Goal: Ask a question

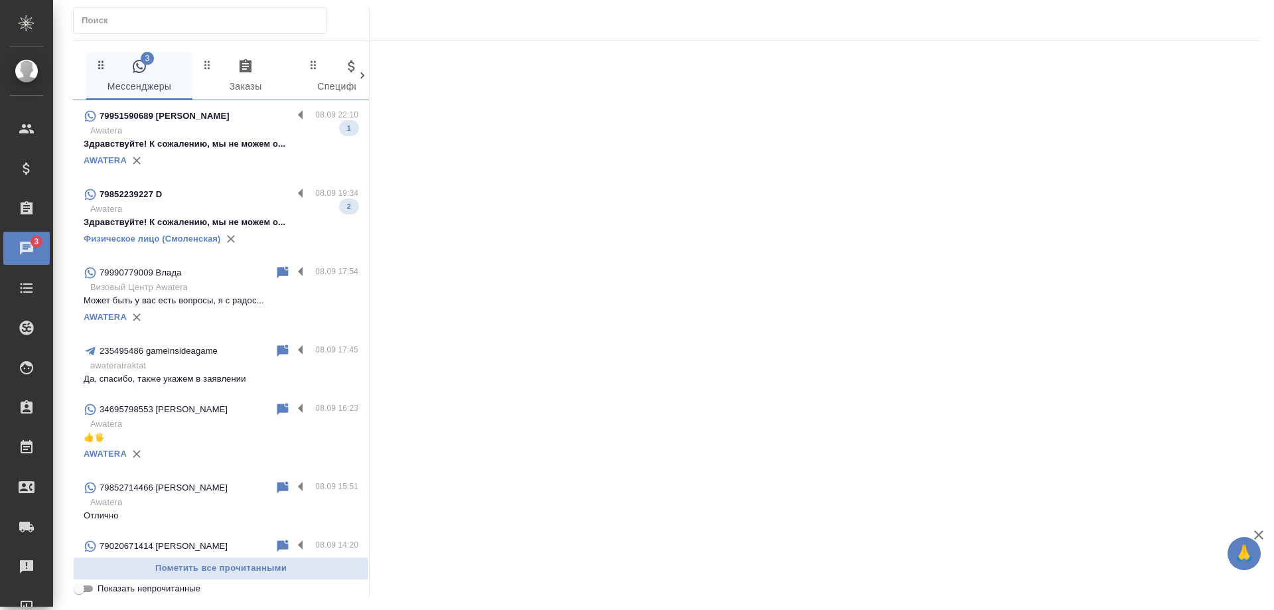
click at [195, 205] on p "Awatera" at bounding box center [224, 208] width 268 height 13
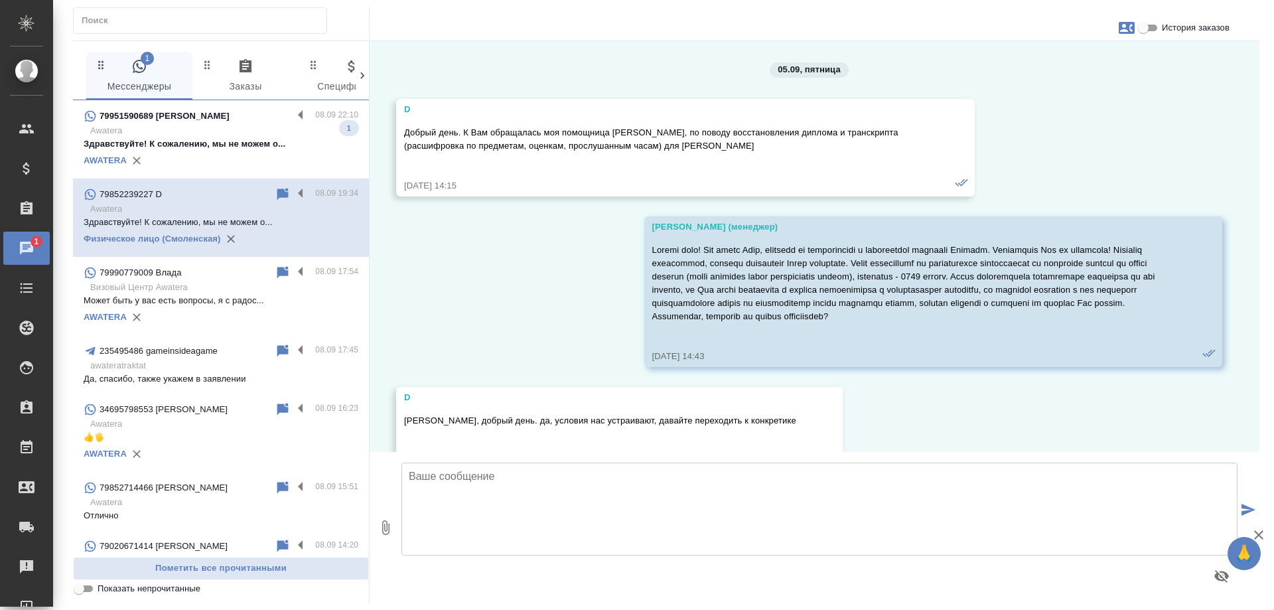
click at [512, 501] on textarea at bounding box center [820, 509] width 836 height 93
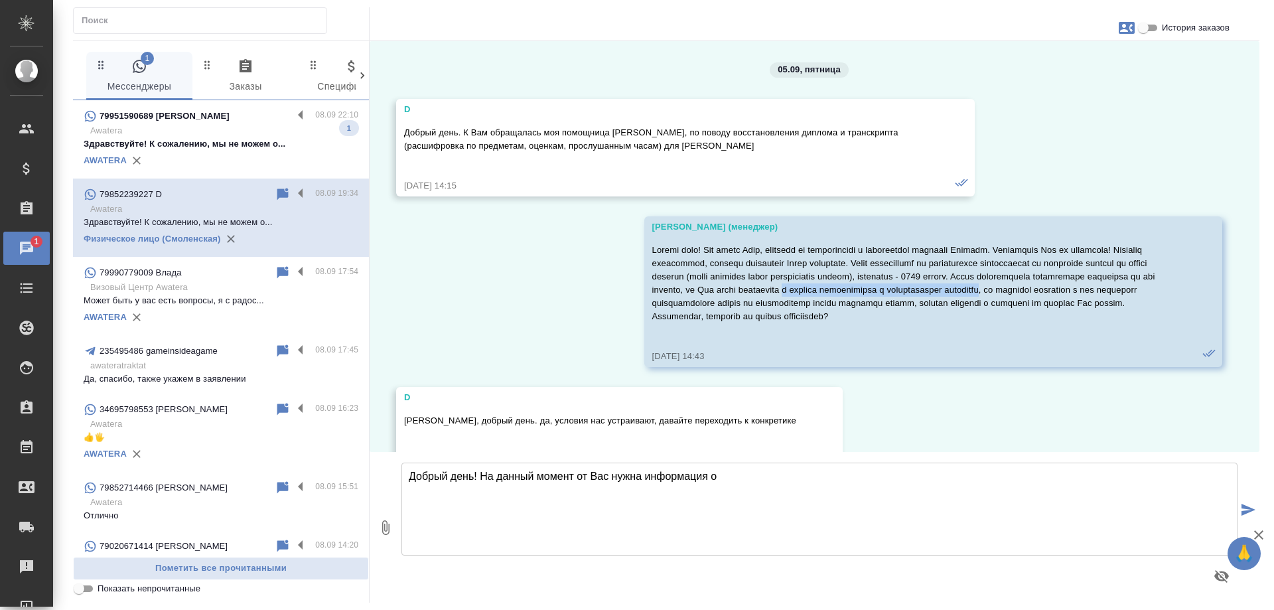
drag, startPoint x: 1051, startPoint y: 287, endPoint x: 754, endPoint y: 303, distance: 297.8
click at [754, 303] on p at bounding box center [914, 284] width 524 height 80
copy p "о причине истребования и специальность заявителя"
click at [776, 473] on textarea "Добрый день! На данный момент от Вас нужна информация о" at bounding box center [820, 509] width 836 height 93
paste textarea "о причине истребования и специальность заявителя"
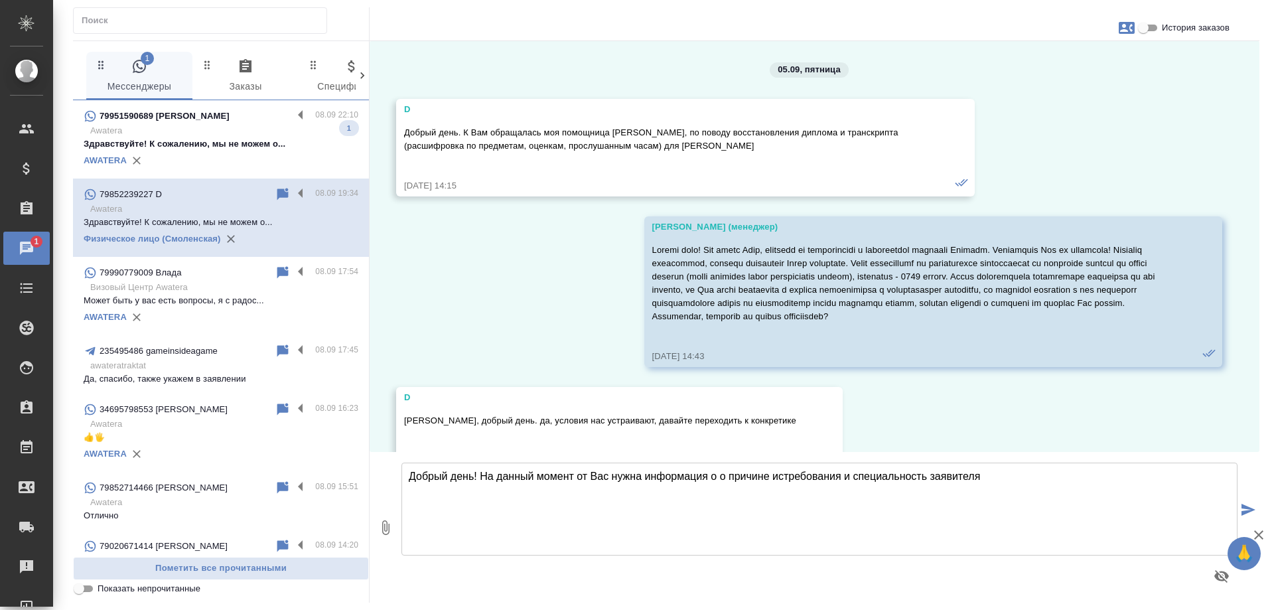
click at [732, 474] on textarea "Добрый день! На данный момент от Вас нужна информация о о причине истребования …" at bounding box center [820, 509] width 836 height 93
click at [728, 475] on textarea "Добрый день! На данный момент от Вас нужна информация о о причине истребования …" at bounding box center [820, 509] width 836 height 93
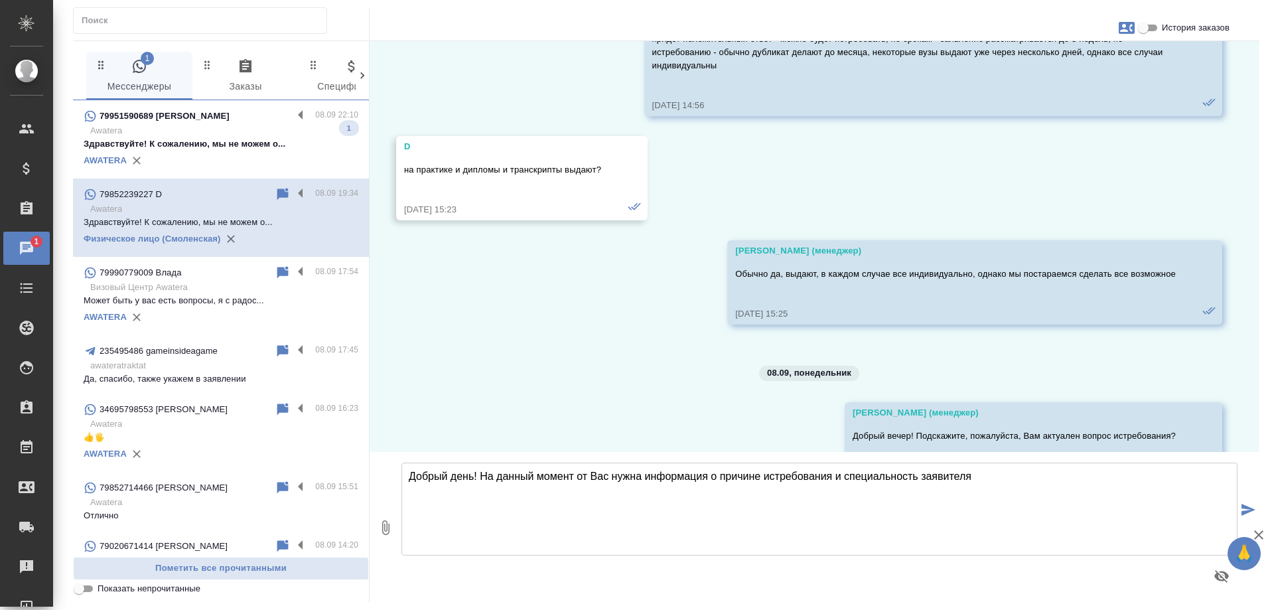
scroll to position [984, 0]
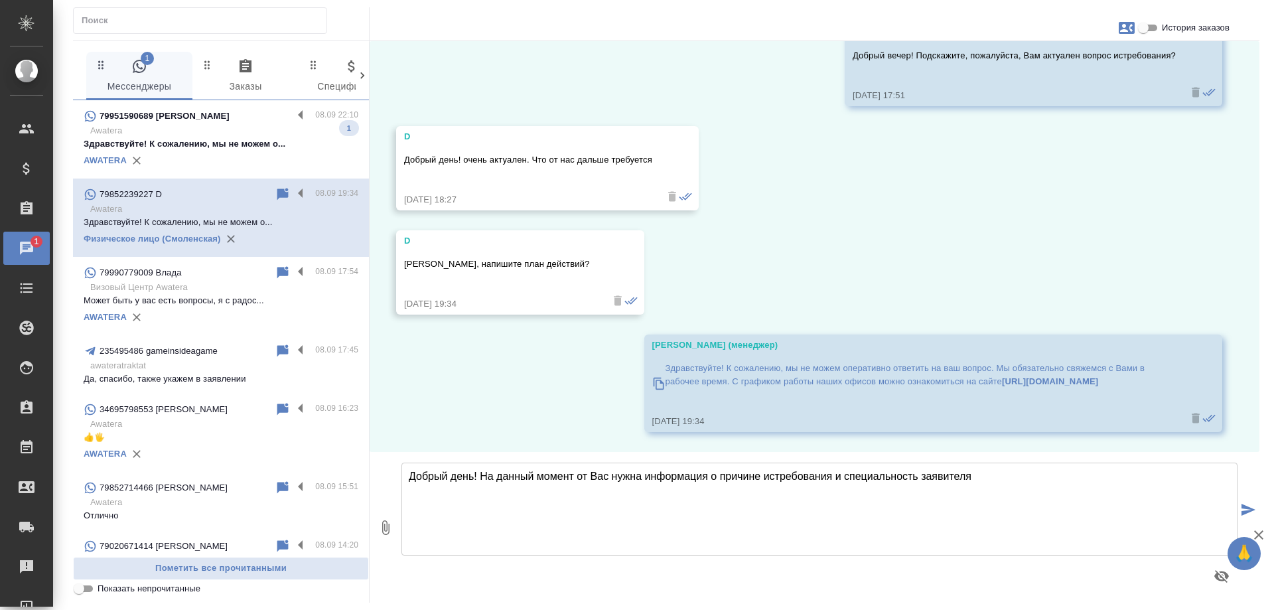
click at [993, 473] on textarea "Добрый день! На данный момент от Вас нужна информация о причине истребования и …" at bounding box center [820, 509] width 836 height 93
drag, startPoint x: 1188, startPoint y: 480, endPoint x: 577, endPoint y: 473, distance: 611.3
click at [577, 473] on textarea "Добрый день! На данный момент от Вас нужна информация о причине истребования и …" at bounding box center [820, 509] width 836 height 93
type textarea "Добрый день! На данный момент"
click at [376, 530] on button "0" at bounding box center [386, 527] width 32 height 151
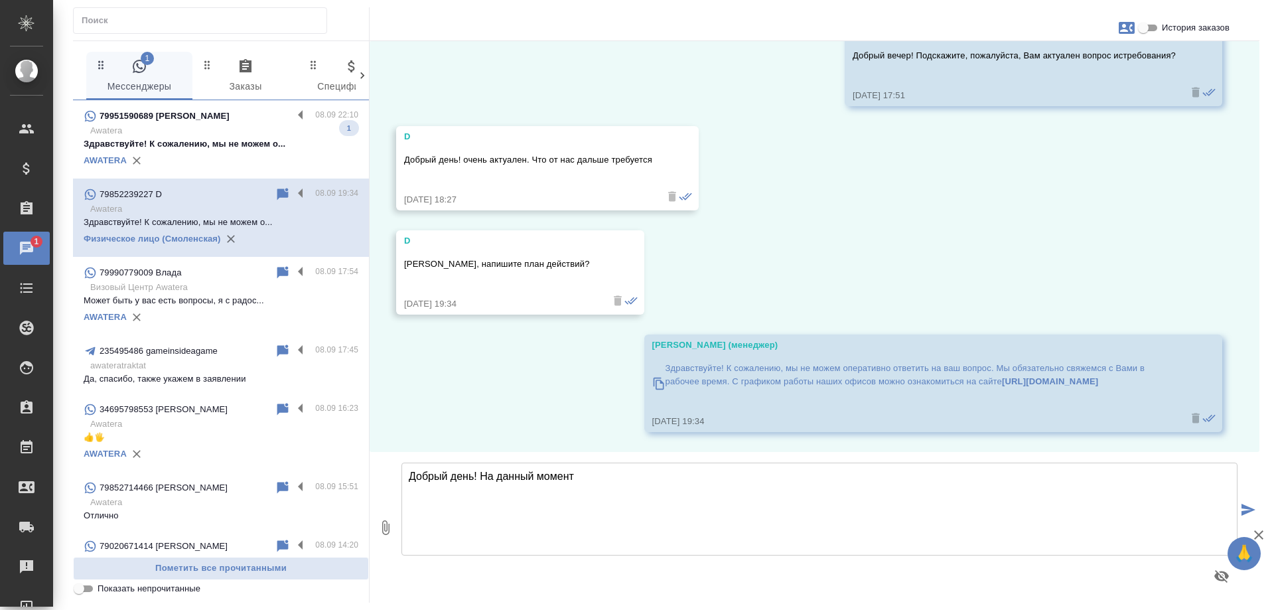
type input "C:\fakepath\ЗАЯВЛЕНИЕ - ДУБЛИКАТ ДИПЛОМА, ПРИЛОЖЕНИЯ (2).docx"
click at [640, 501] on textarea "Добрый день! На данный момент" at bounding box center [820, 509] width 836 height 93
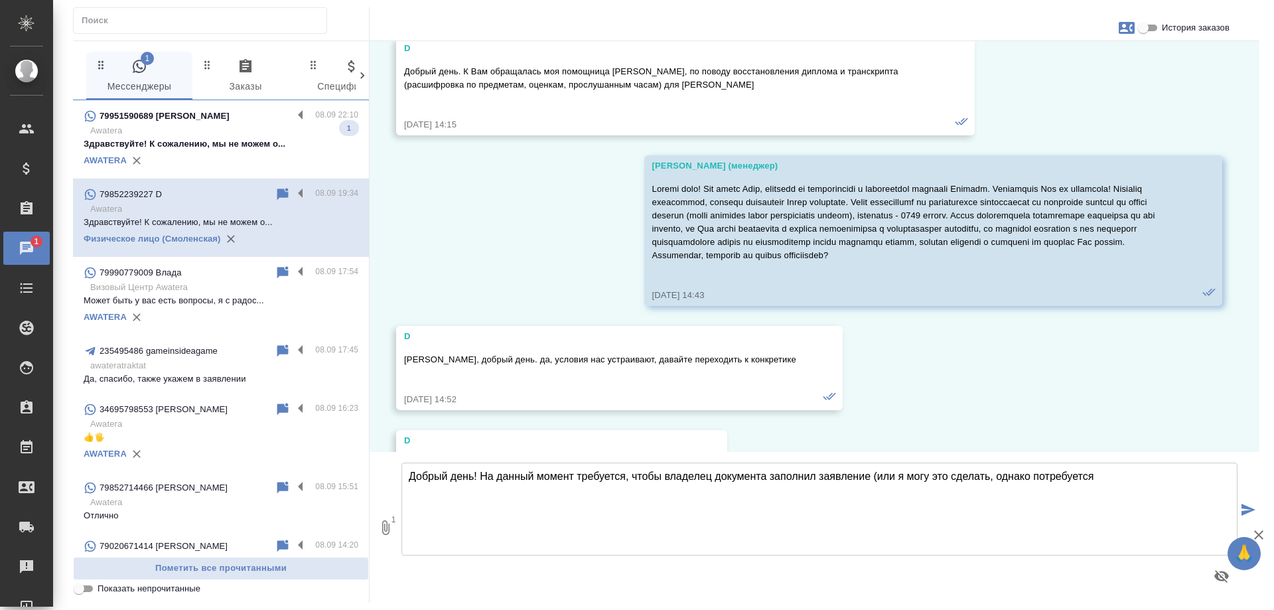
scroll to position [54, 0]
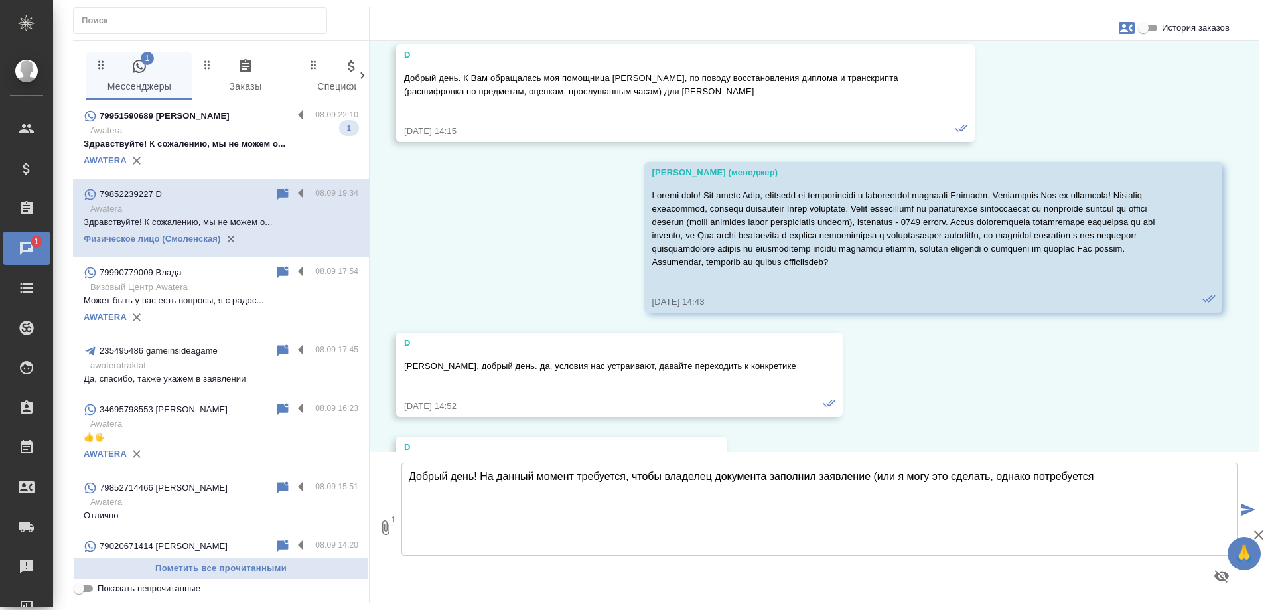
click at [900, 477] on textarea "Добрый день! На данный момент требуется, чтобы владелец документа заполнил заяв…" at bounding box center [820, 509] width 836 height 93
click at [904, 475] on textarea "Добрый день! На данный момент требуется, чтобы владелец документа заполнил заяв…" at bounding box center [820, 509] width 836 height 93
click at [939, 476] on textarea "Добрый день! На данный момент требуется, чтобы владелец документа заполнил заяв…" at bounding box center [820, 509] width 836 height 93
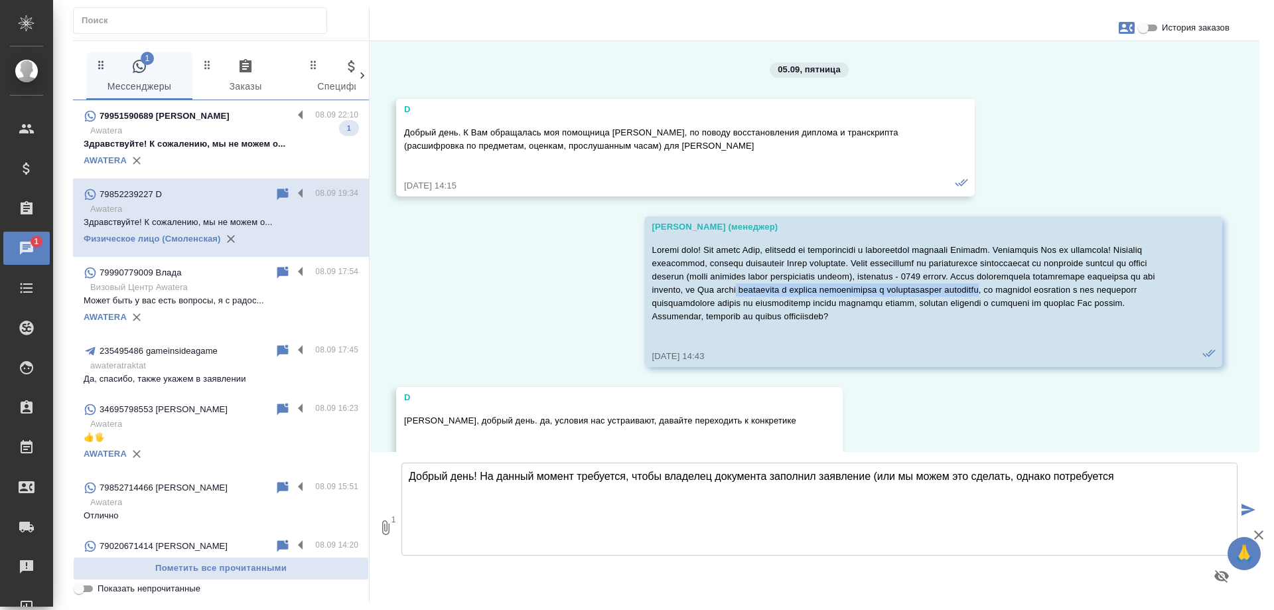
drag, startPoint x: 990, startPoint y: 285, endPoint x: 755, endPoint y: 301, distance: 235.5
click at [755, 301] on p at bounding box center [914, 284] width 524 height 80
copy p "информация о причине истребования и специальность заявителя"
click at [1151, 455] on div "Добрый день! На данный момент требуется, чтобы владелец документа заполнил заяв…" at bounding box center [820, 527] width 836 height 151
click at [1145, 473] on textarea "Добрый день! На данный момент требуется, чтобы владелец документа заполнил заяв…" at bounding box center [820, 509] width 836 height 93
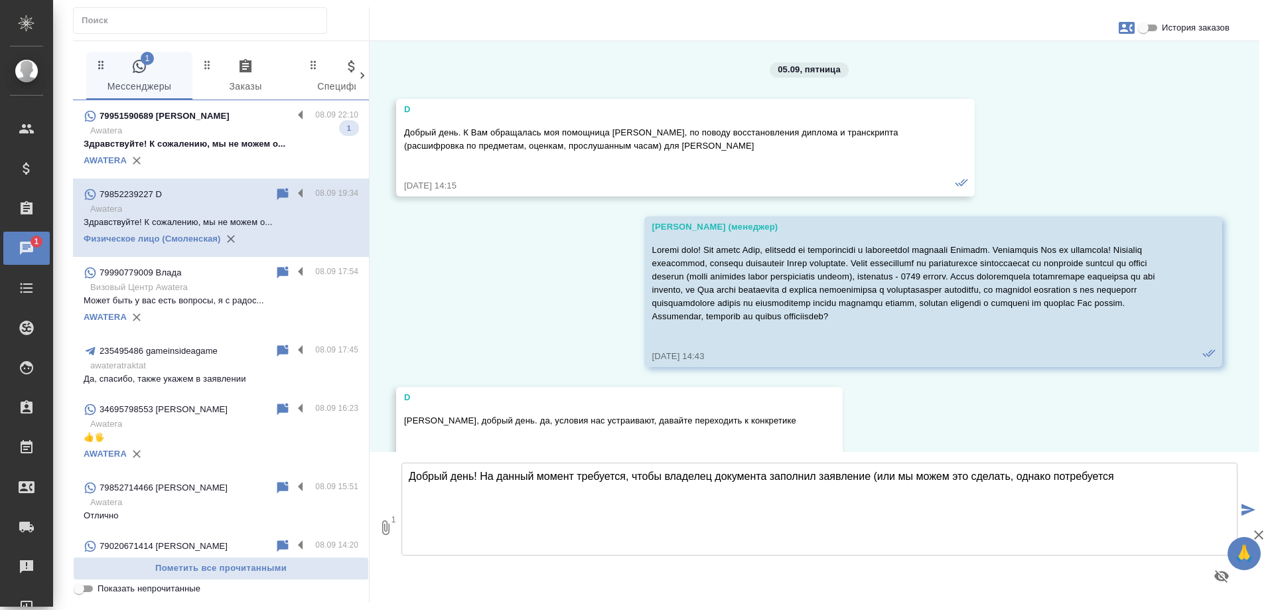
paste textarea "информация о причине истребования и специальность заявителя"
click at [1124, 476] on textarea "Добрый день! На данный момент требуется, чтобы владелец документа заполнил заяв…" at bounding box center [820, 509] width 836 height 93
click at [1119, 476] on textarea "Добрый день! На данный момент требуется, чтобы владелец документа заполнил заяв…" at bounding box center [820, 509] width 836 height 93
click at [528, 486] on textarea "Добрый день! На данный момент требуется, чтобы владелец документа заполнил заяв…" at bounding box center [820, 509] width 836 height 93
click at [531, 486] on textarea "Добрый день! На данный момент требуется, чтобы владелец документа заполнил заяв…" at bounding box center [820, 509] width 836 height 93
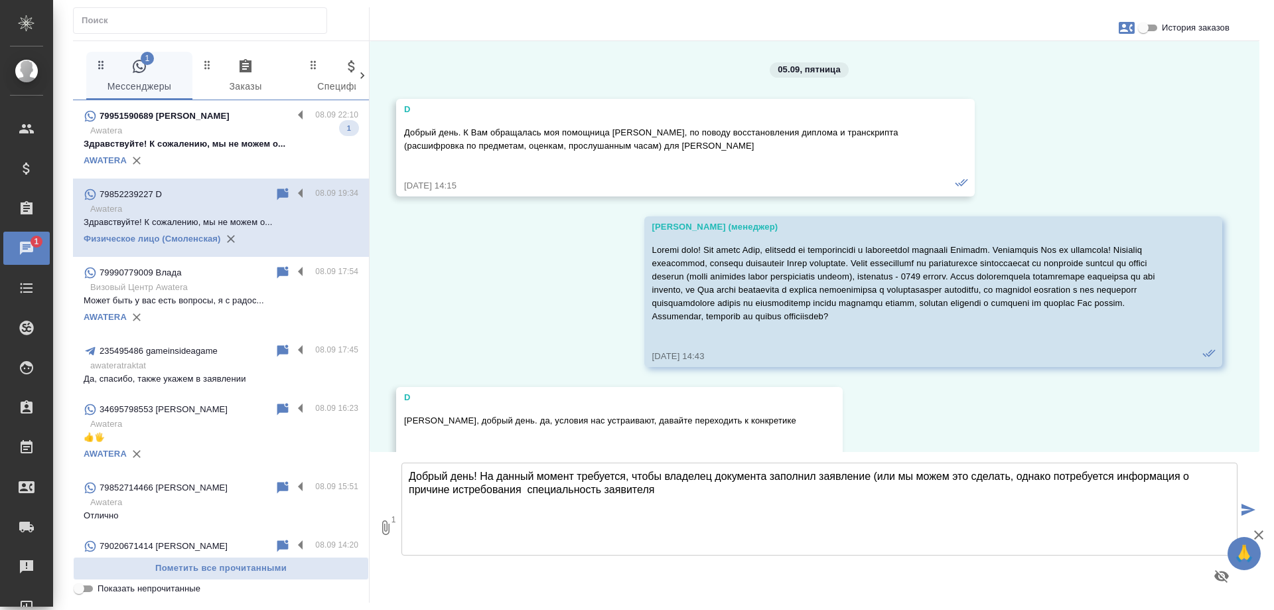
type textarea "Добрый день! На данный момент требуется, чтобы владелец документа заполнил заяв…"
